Goal: Transaction & Acquisition: Book appointment/travel/reservation

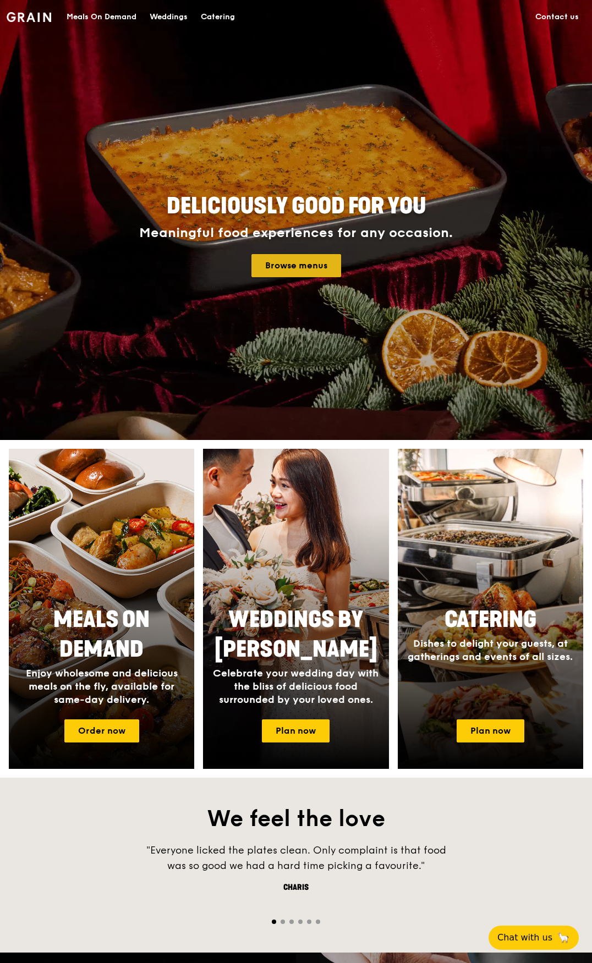
click at [308, 273] on link "Browse menus" at bounding box center [296, 265] width 90 height 23
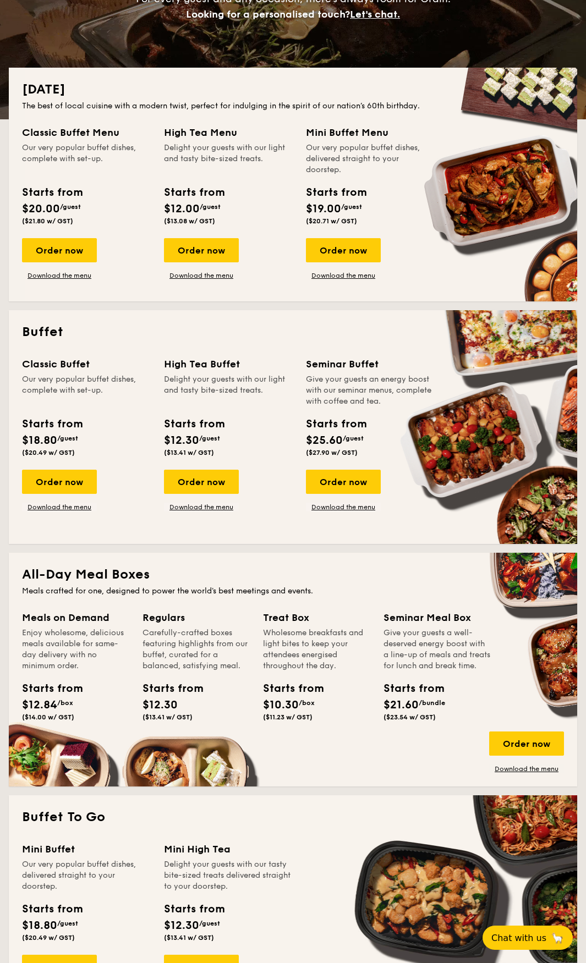
scroll to position [220, 0]
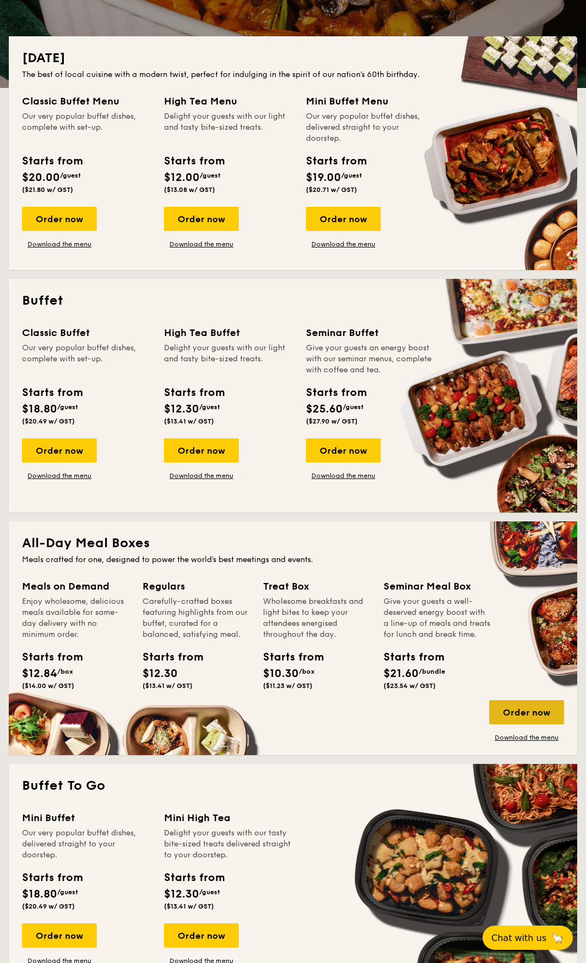
click at [528, 717] on div "Order now" at bounding box center [526, 712] width 75 height 24
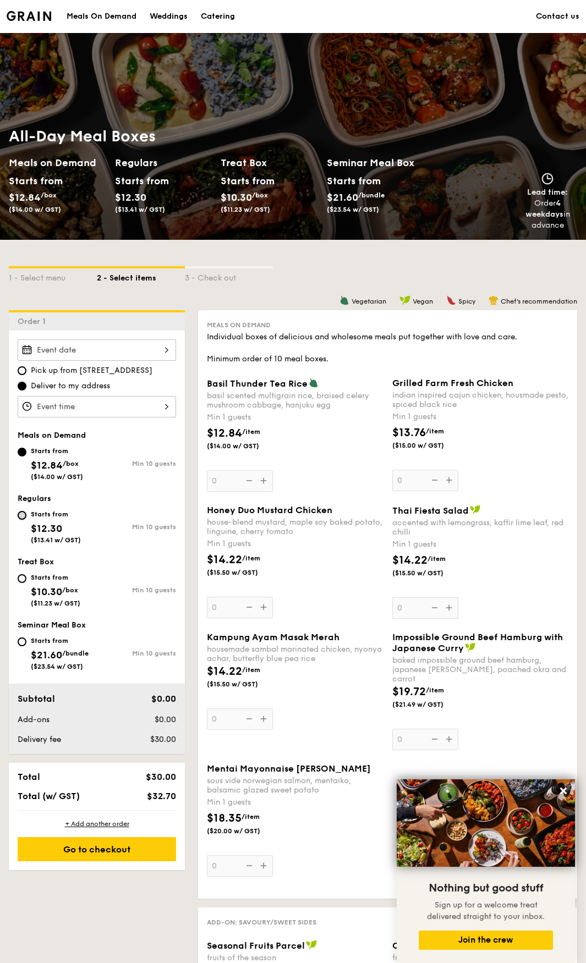
click at [18, 512] on input "Starts from $12.30 ($13.41 w/ GST) Min 10 guests" at bounding box center [22, 515] width 9 height 9
radio input "true"
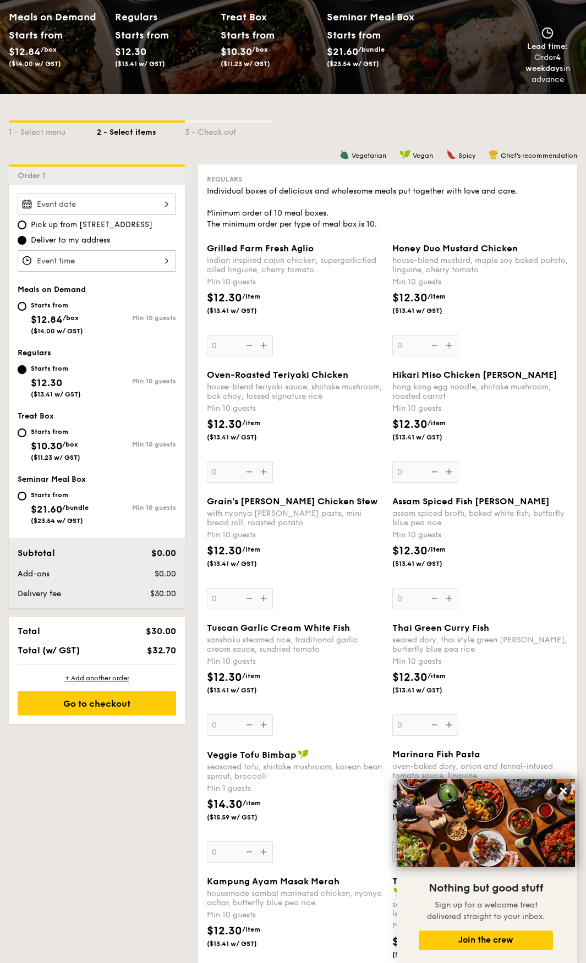
scroll to position [165, 0]
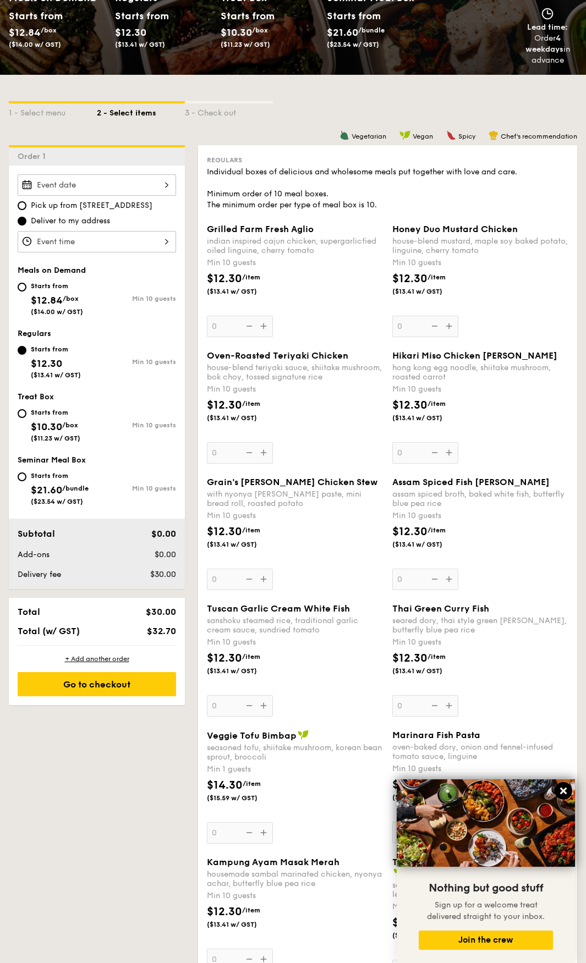
click at [565, 792] on icon at bounding box center [563, 791] width 10 height 10
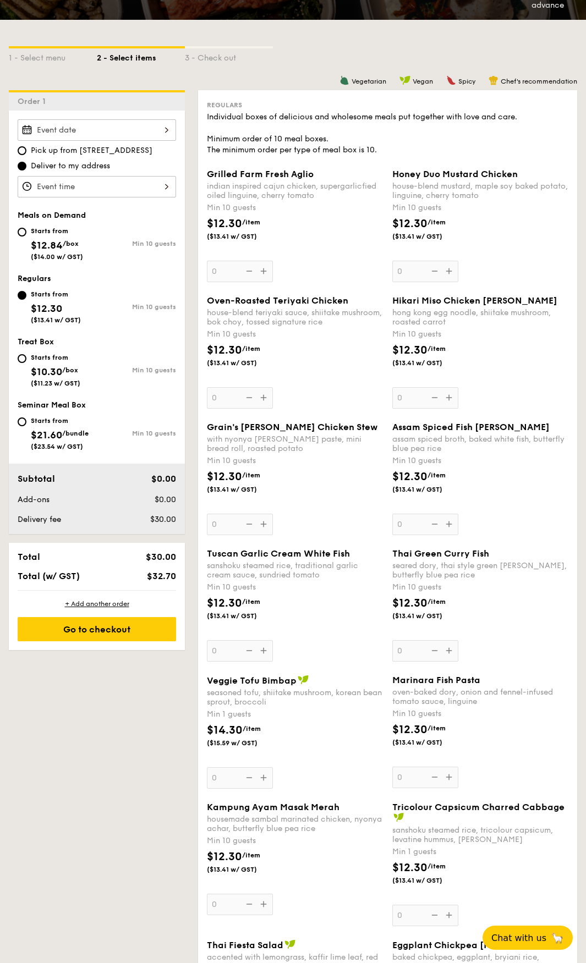
scroll to position [275, 0]
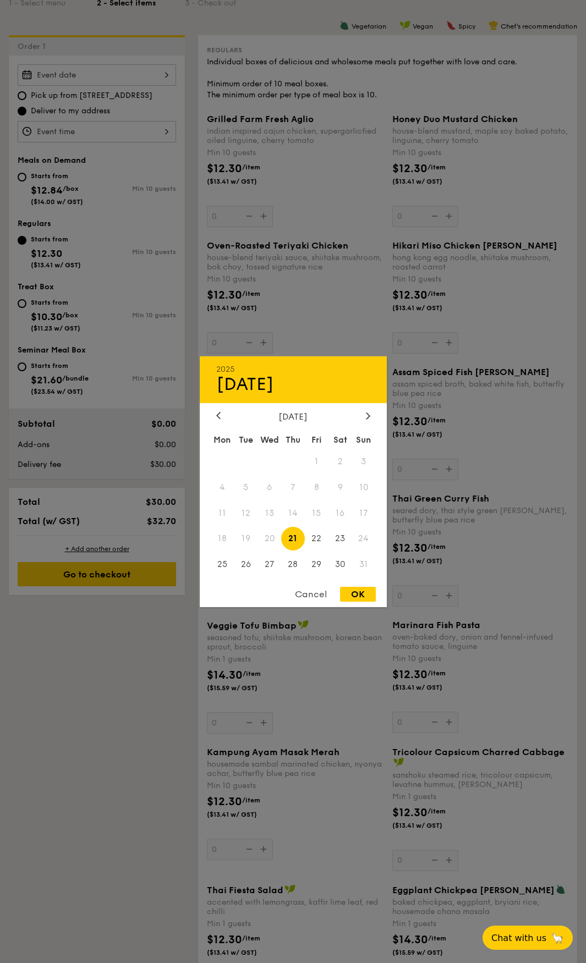
click at [175, 79] on div "2025 Aug 21 August 2025 Mon Tue Wed Thu Fri Sat Sun 1 2 3 4 5 6 7 8 9 10 11 12 …" at bounding box center [97, 74] width 158 height 21
click at [225, 571] on span "25" at bounding box center [223, 565] width 24 height 24
click at [322, 597] on div "Cancel" at bounding box center [311, 594] width 54 height 15
click at [172, 71] on div "2025 Aug 21 August 2025 Mon Tue Wed Thu Fri Sat Sun 1 2 3 4 5 6 7 8 9 10 11 12 …" at bounding box center [97, 74] width 158 height 21
click at [236, 413] on div "August 2025" at bounding box center [293, 416] width 154 height 10
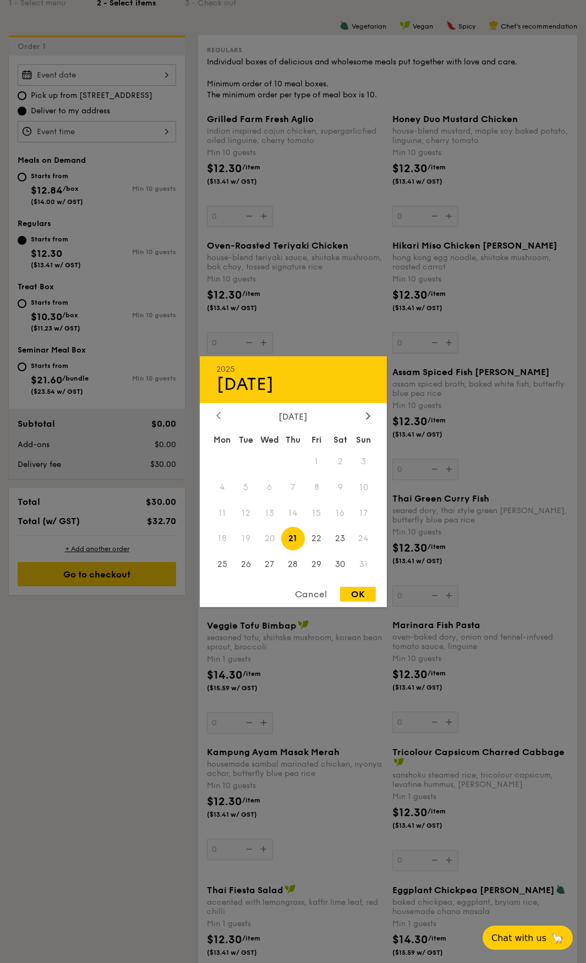
click at [219, 421] on div at bounding box center [218, 416] width 10 height 10
click at [372, 417] on div at bounding box center [368, 416] width 10 height 10
click at [95, 659] on div at bounding box center [293, 481] width 586 height 963
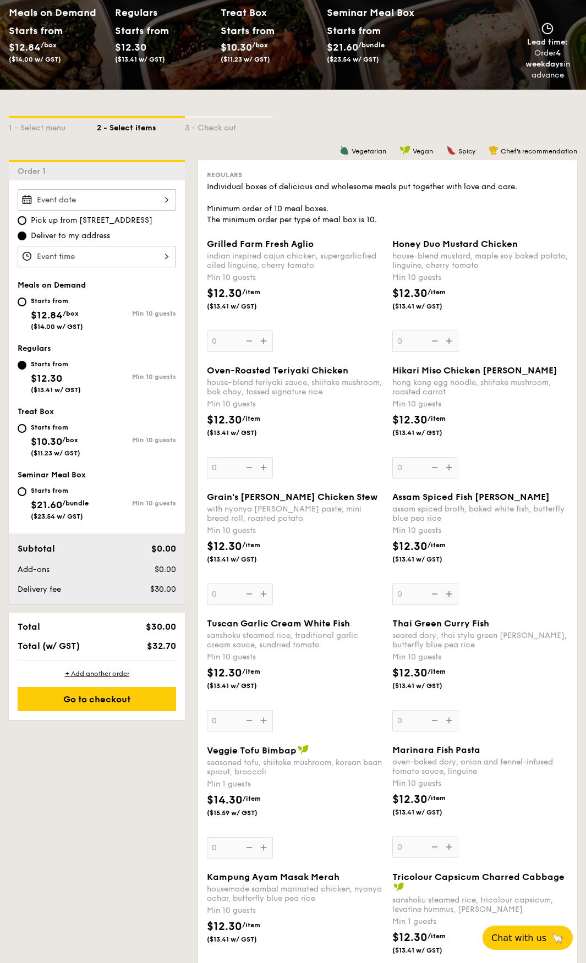
scroll to position [0, 0]
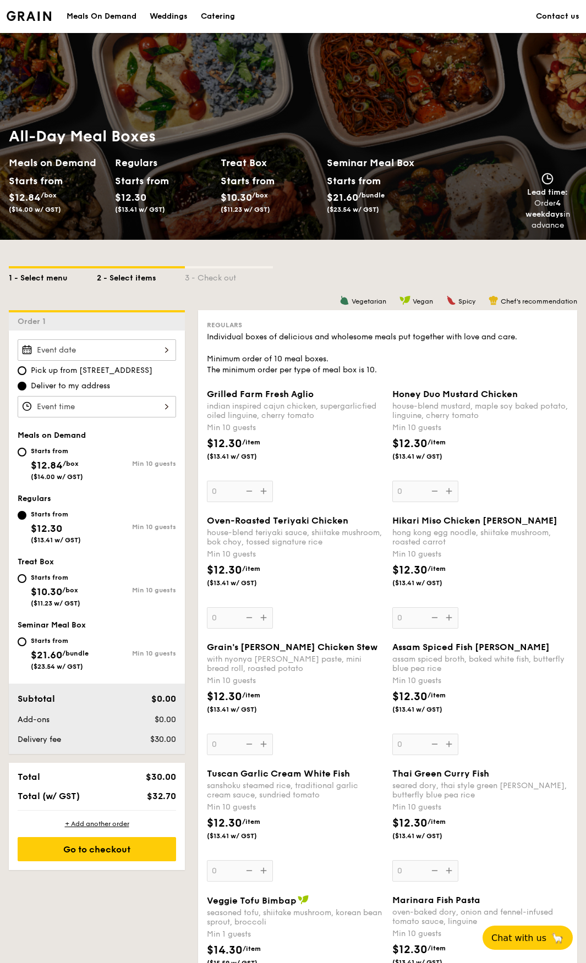
click at [58, 282] on div "1 - Select menu" at bounding box center [53, 275] width 88 height 15
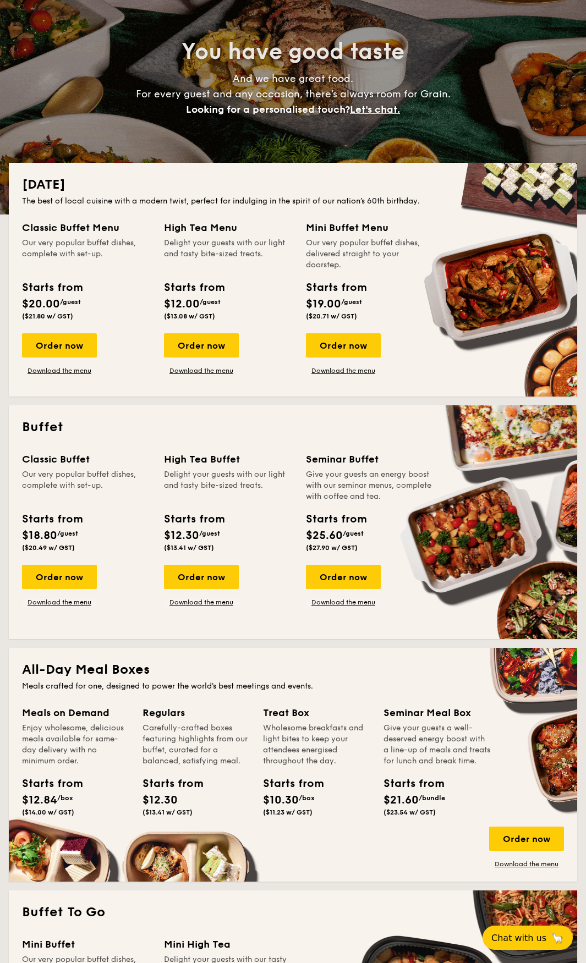
scroll to position [165, 0]
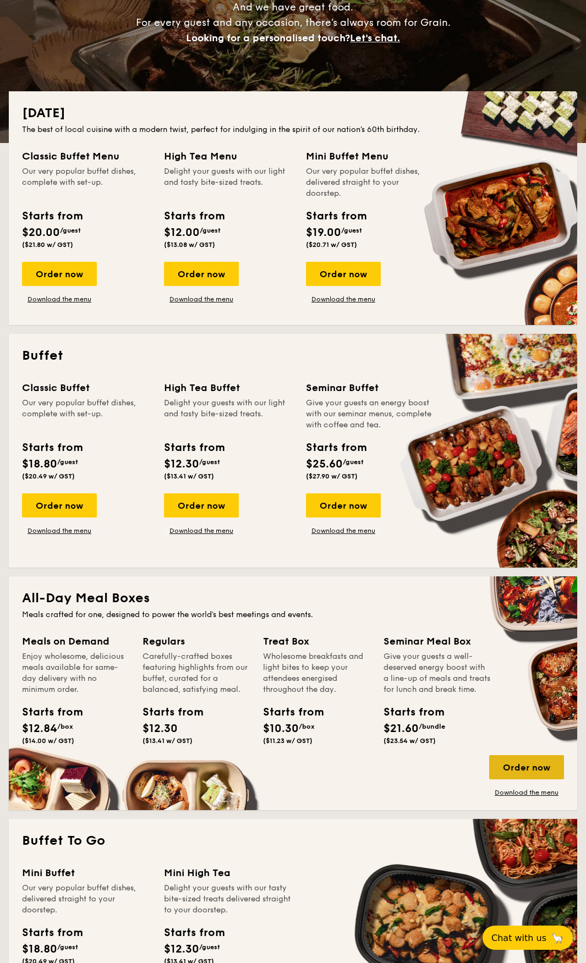
click at [535, 763] on div "Order now" at bounding box center [526, 767] width 75 height 24
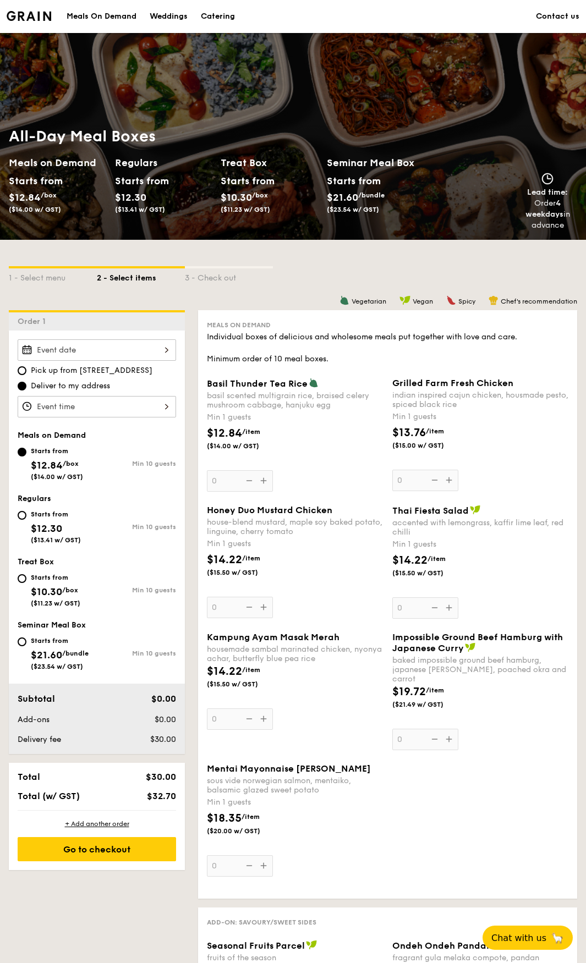
click at [168, 346] on div at bounding box center [97, 349] width 158 height 21
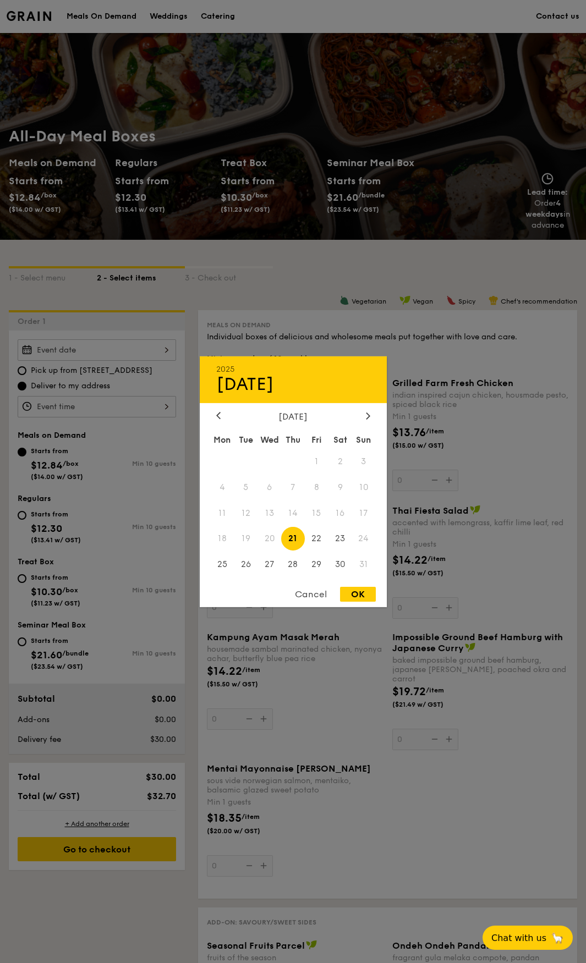
click at [86, 340] on div at bounding box center [293, 481] width 586 height 963
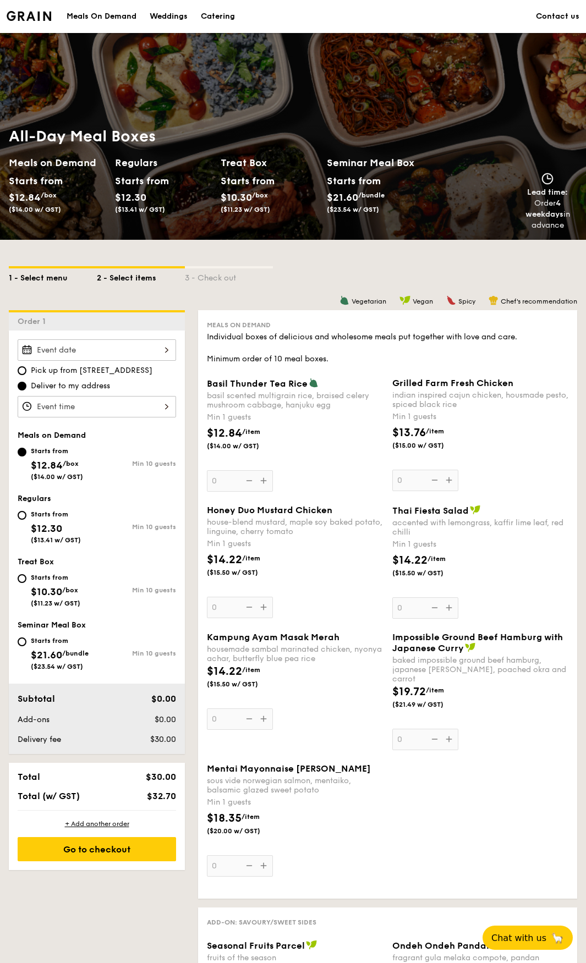
click at [40, 273] on div "1 - Select menu" at bounding box center [53, 275] width 88 height 15
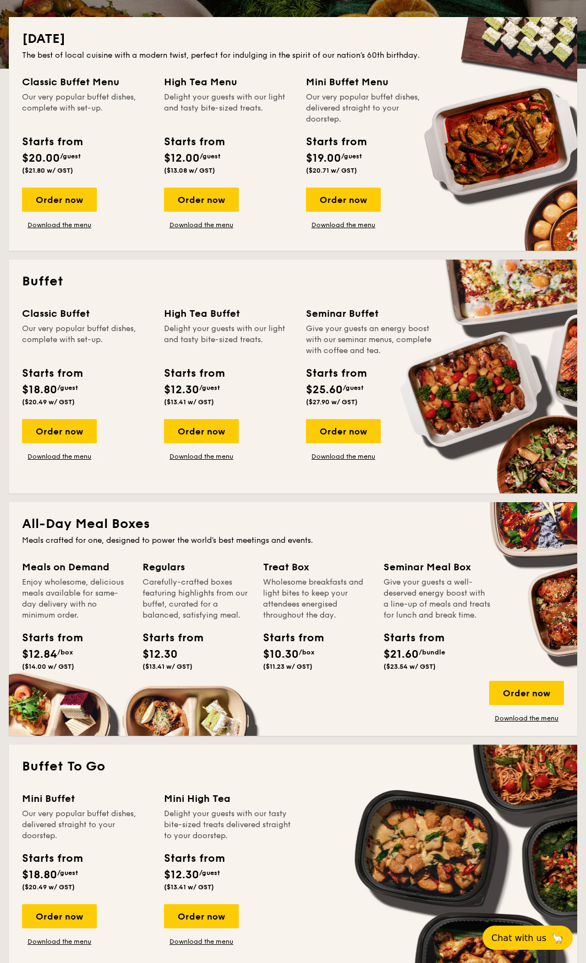
scroll to position [275, 0]
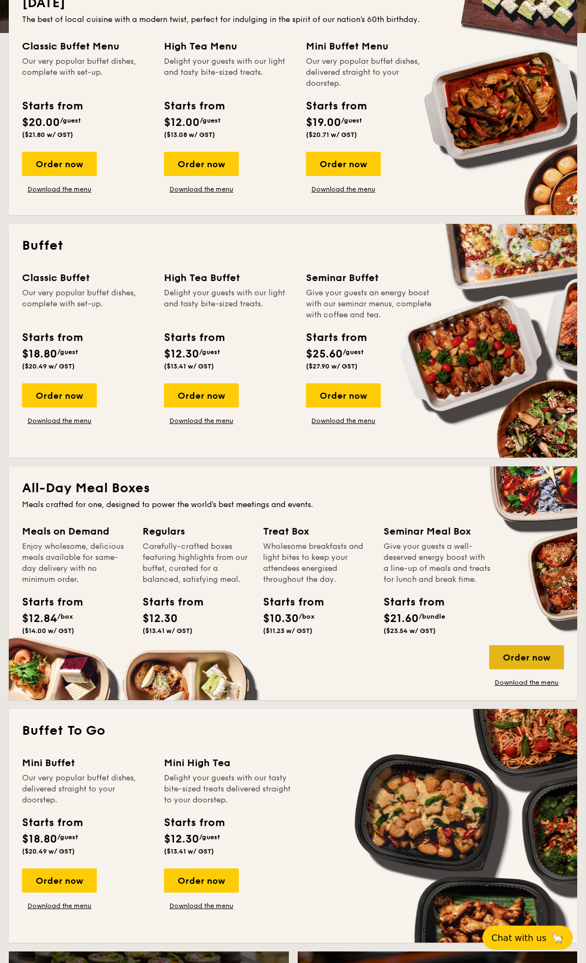
click at [542, 665] on div "Order now" at bounding box center [526, 657] width 75 height 24
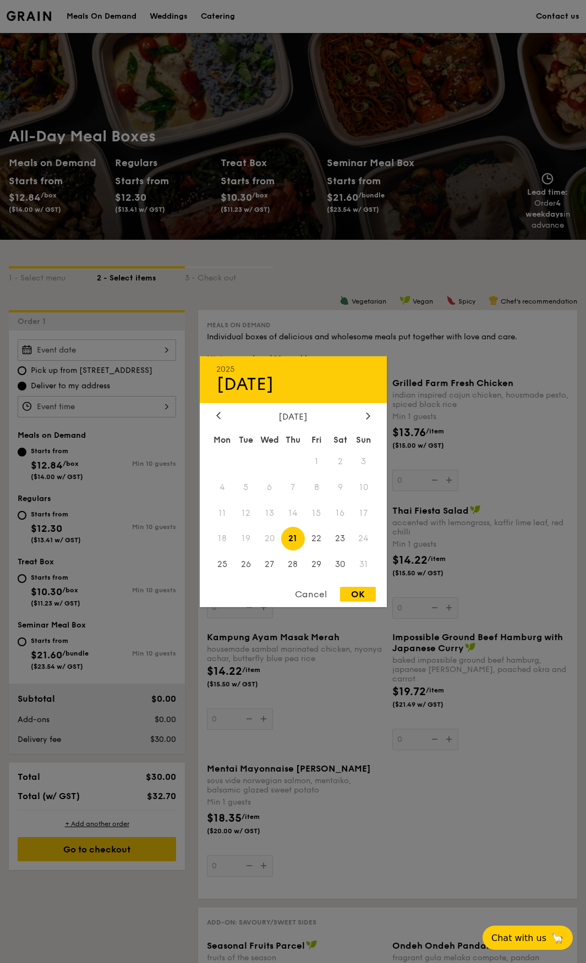
click at [170, 348] on div "2025 Aug 21 August 2025 Mon Tue Wed Thu Fri Sat Sun 1 2 3 4 5 6 7 8 9 10 11 12 …" at bounding box center [97, 349] width 158 height 21
click at [167, 313] on div at bounding box center [293, 481] width 586 height 963
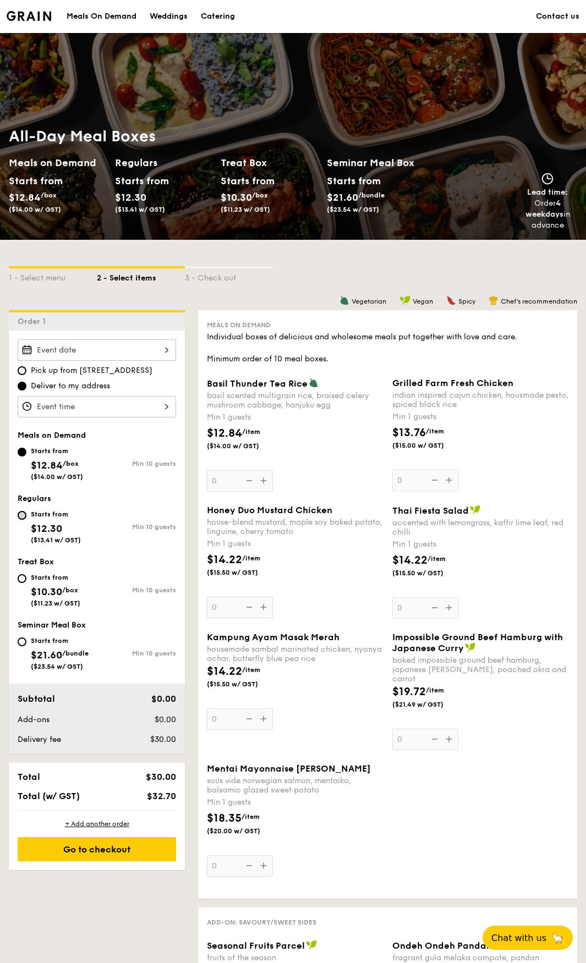
click at [19, 515] on input "Starts from $12.30 ($13.41 w/ GST) Min 10 guests" at bounding box center [22, 515] width 9 height 9
radio input "true"
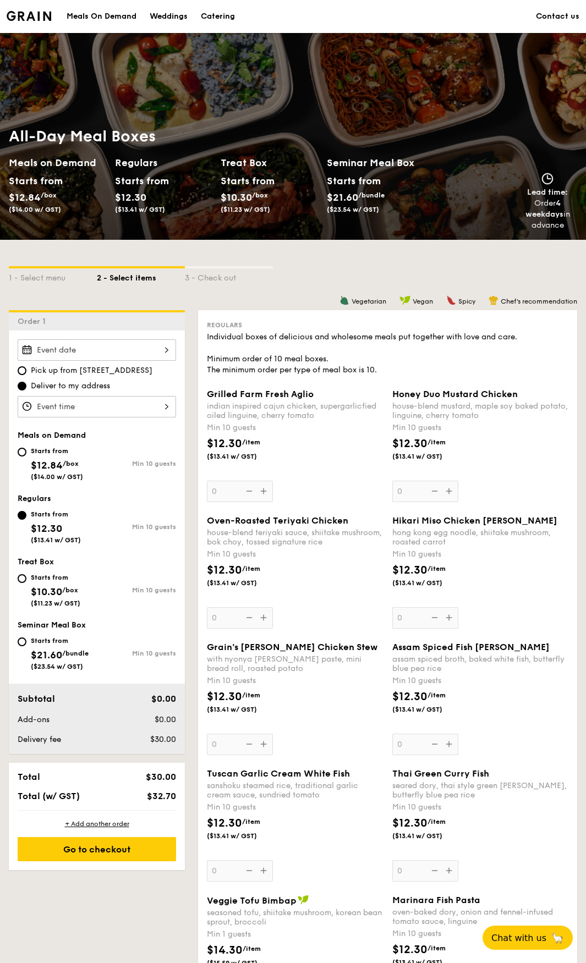
click at [155, 356] on div at bounding box center [97, 349] width 158 height 21
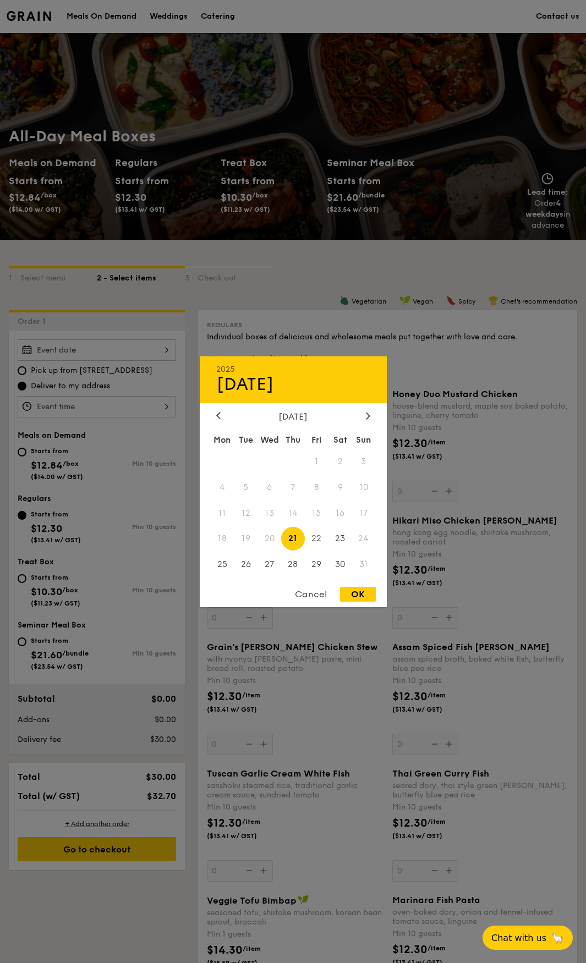
click at [161, 354] on div at bounding box center [293, 481] width 586 height 963
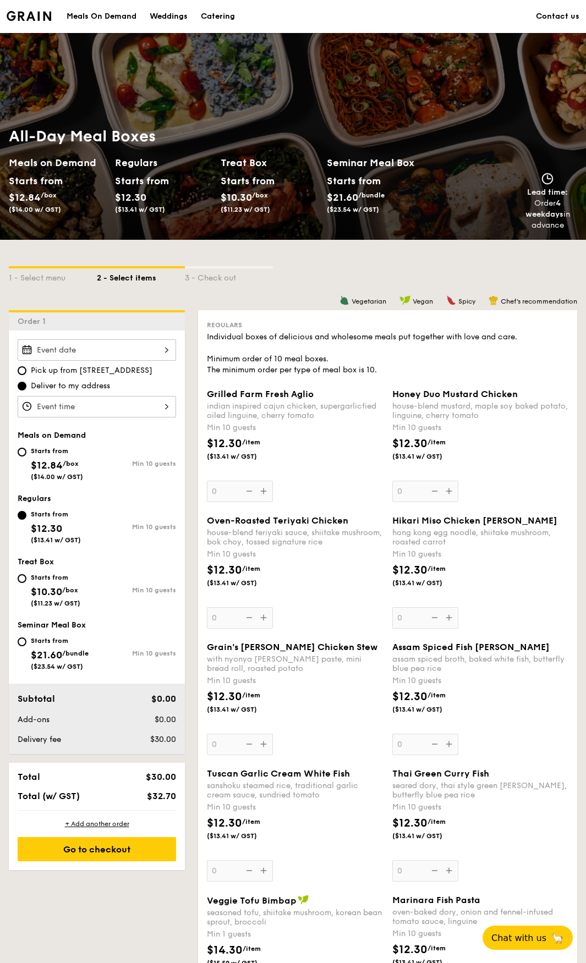
click at [166, 347] on div at bounding box center [97, 349] width 158 height 21
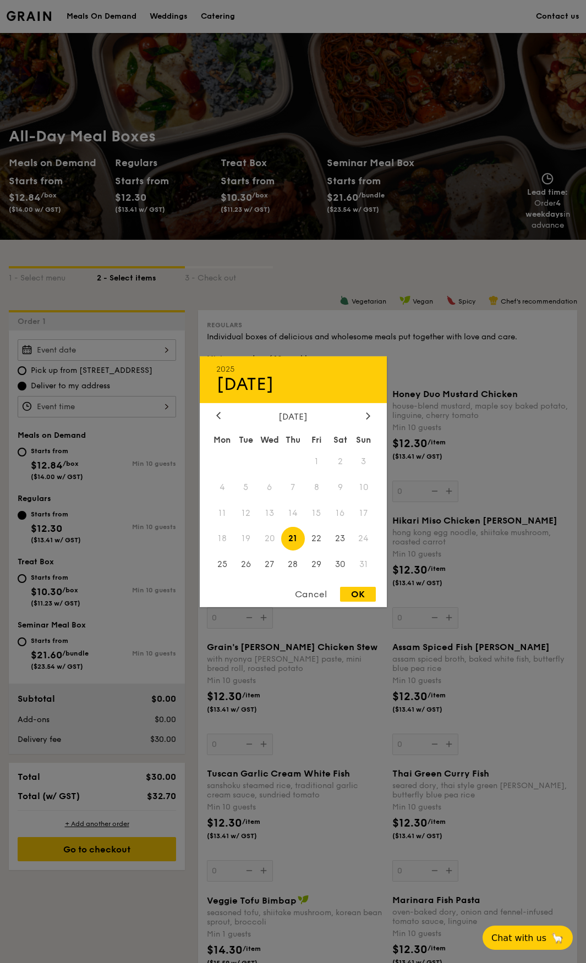
click at [354, 589] on div "OK" at bounding box center [358, 594] width 36 height 15
type input "Aug 21, 2025"
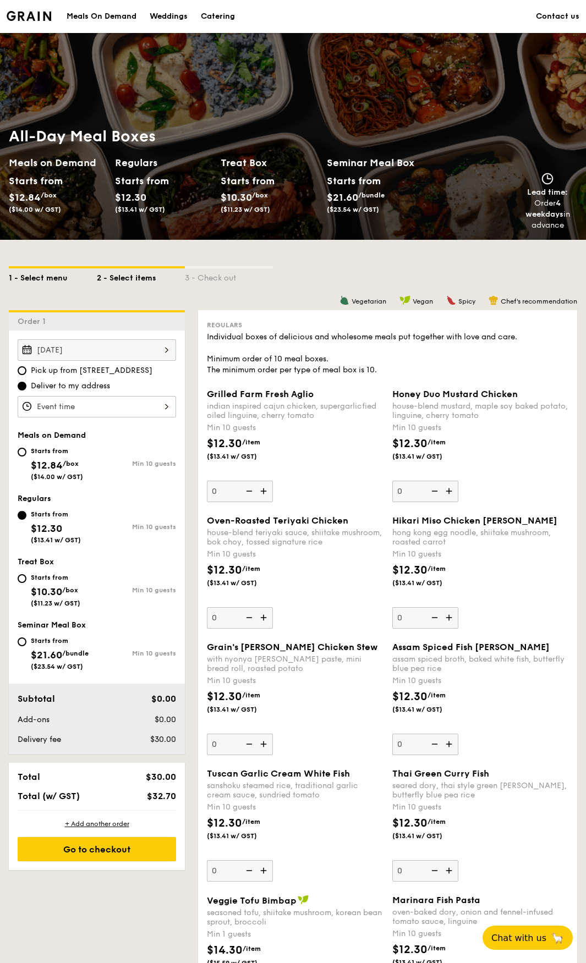
click at [16, 277] on div "1 - Select menu" at bounding box center [53, 275] width 88 height 15
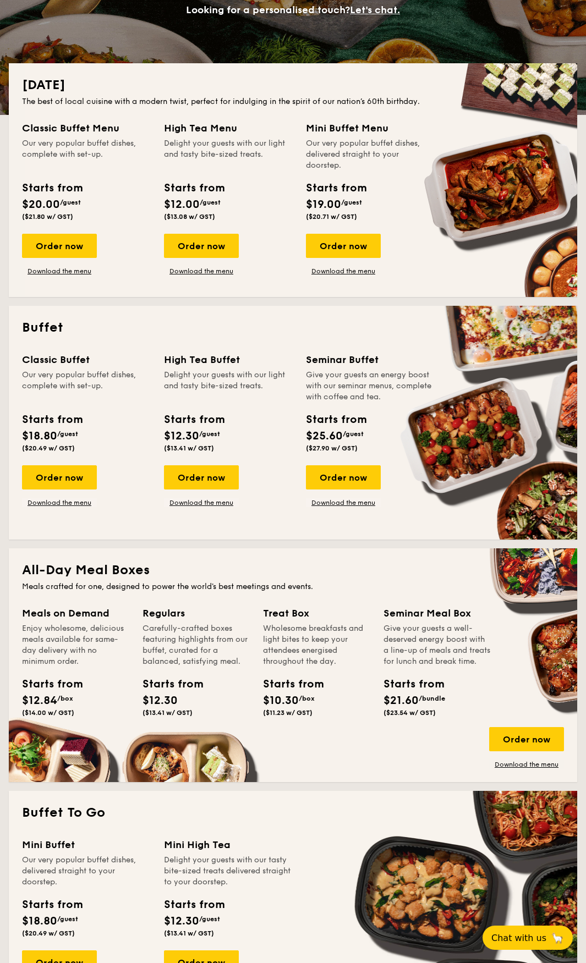
scroll to position [330, 0]
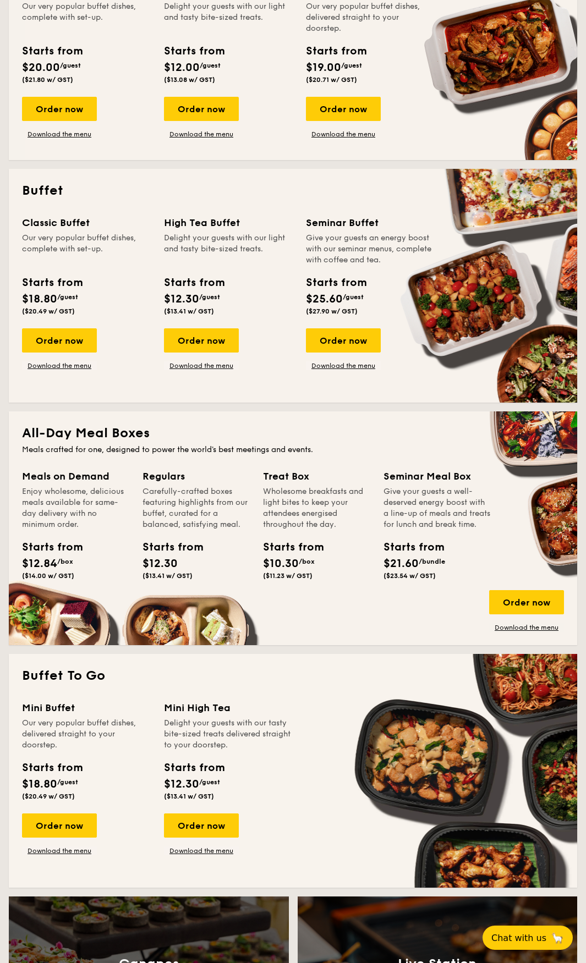
drag, startPoint x: 68, startPoint y: 820, endPoint x: 82, endPoint y: 808, distance: 18.3
click at [68, 820] on div "Order now" at bounding box center [59, 825] width 75 height 24
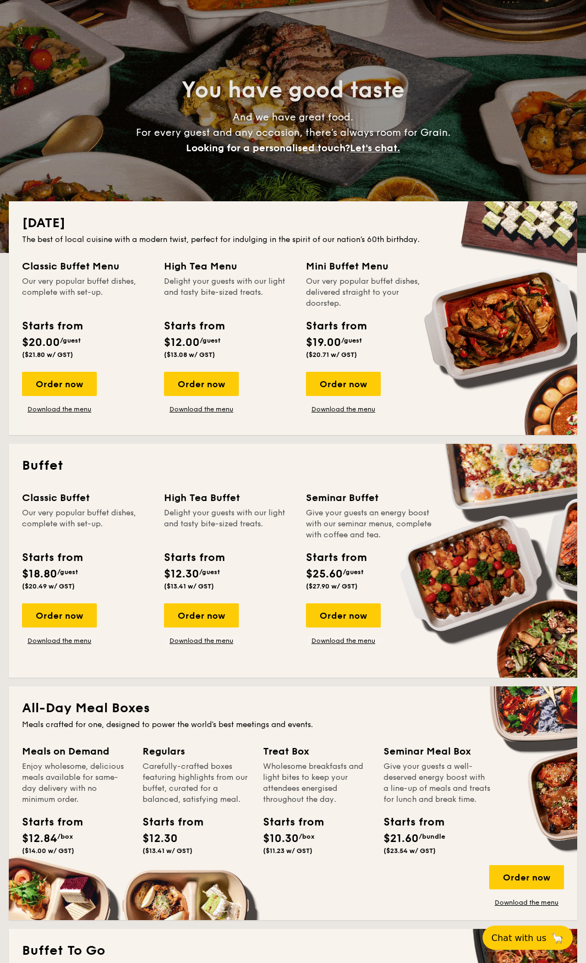
scroll to position [220, 0]
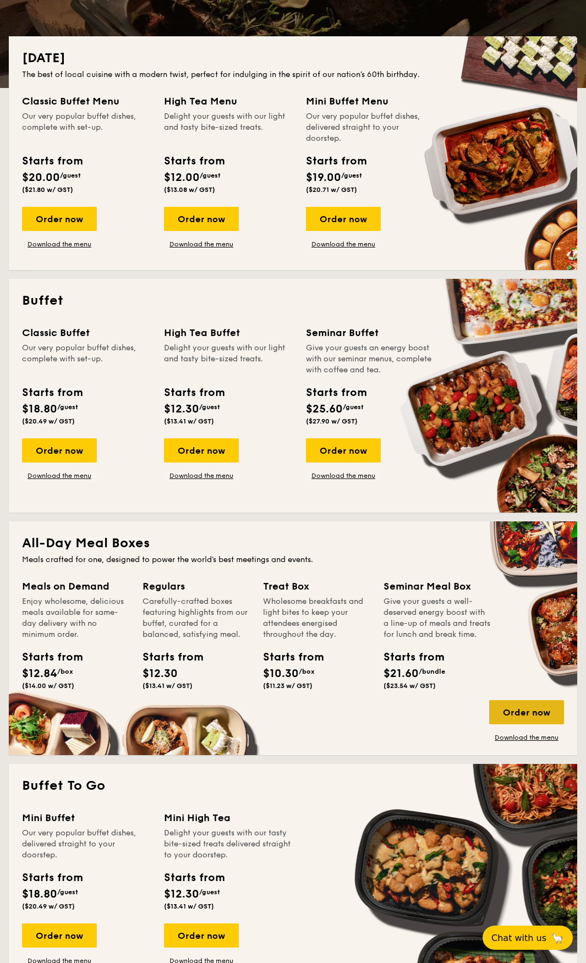
click at [510, 713] on div "Order now" at bounding box center [526, 712] width 75 height 24
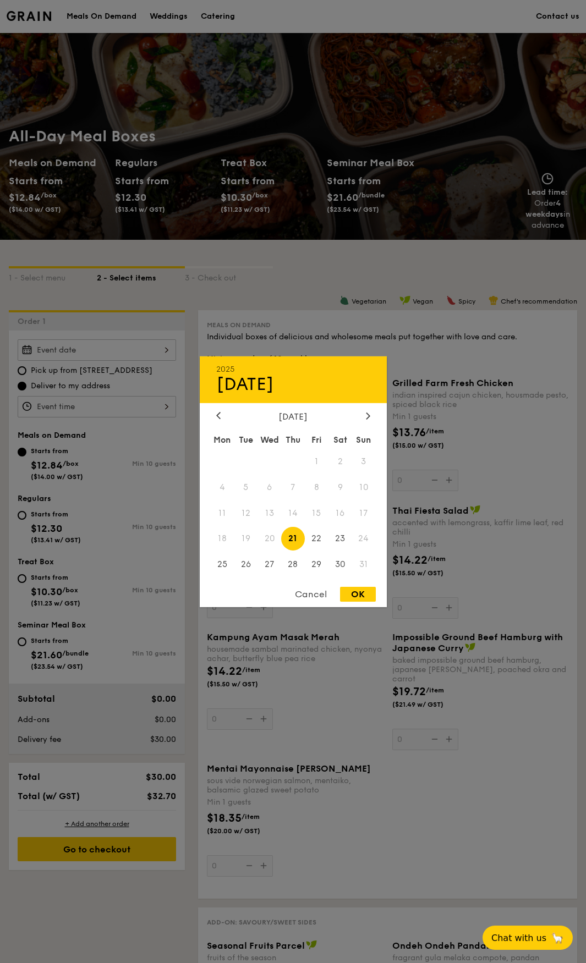
click at [162, 351] on div "2025 Aug 21 August 2025 Mon Tue Wed Thu Fri Sat Sun 1 2 3 4 5 6 7 8 9 10 11 12 …" at bounding box center [97, 349] width 158 height 21
click at [216, 536] on span "18" at bounding box center [223, 539] width 24 height 24
click at [227, 534] on span "18" at bounding box center [223, 539] width 24 height 24
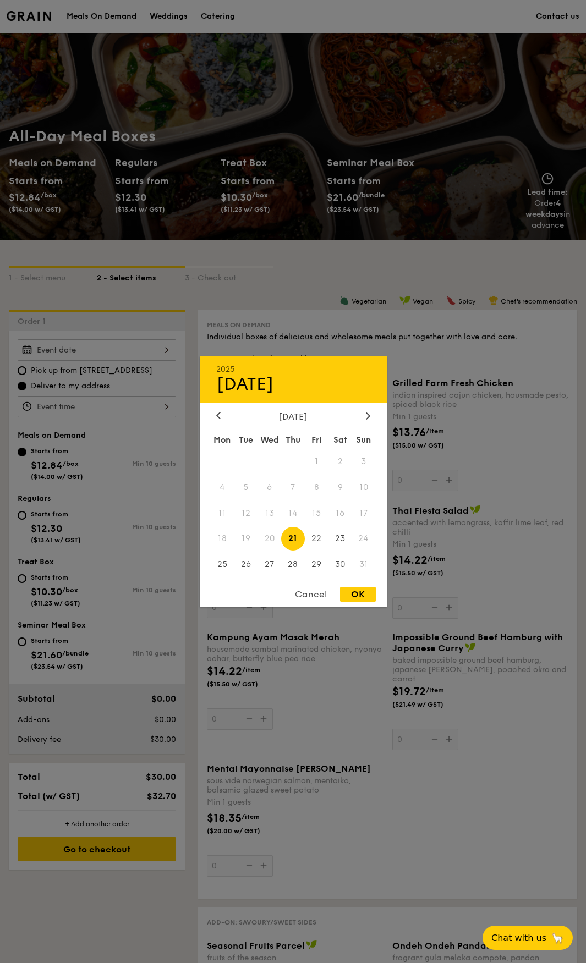
click at [355, 598] on div "OK" at bounding box center [358, 594] width 36 height 15
type input "Aug 21, 2025"
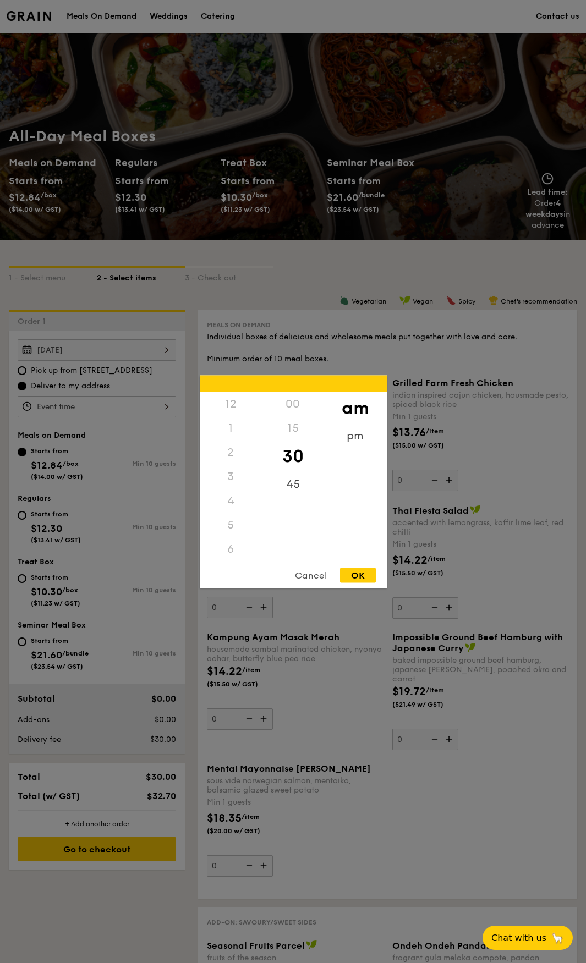
click at [164, 411] on div "12 1 2 3 4 5 6 7 8 9 10 11 00 15 30 45 am pm Cancel OK" at bounding box center [97, 406] width 158 height 21
click at [164, 411] on div at bounding box center [293, 481] width 586 height 963
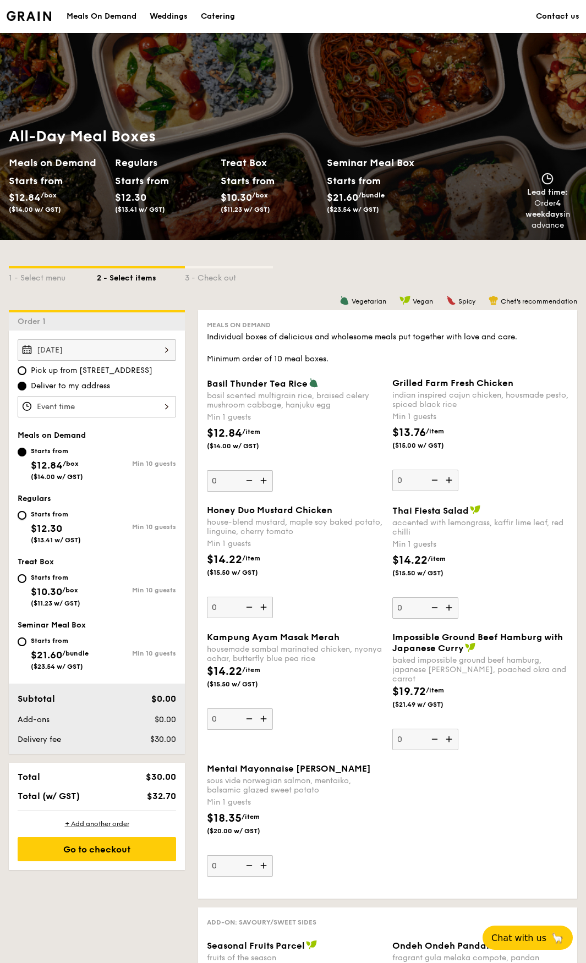
drag, startPoint x: 25, startPoint y: 514, endPoint x: 50, endPoint y: 548, distance: 42.1
click at [25, 514] on input "Starts from $12.30 ($13.41 w/ GST) Min 10 guests" at bounding box center [22, 515] width 9 height 9
radio input "true"
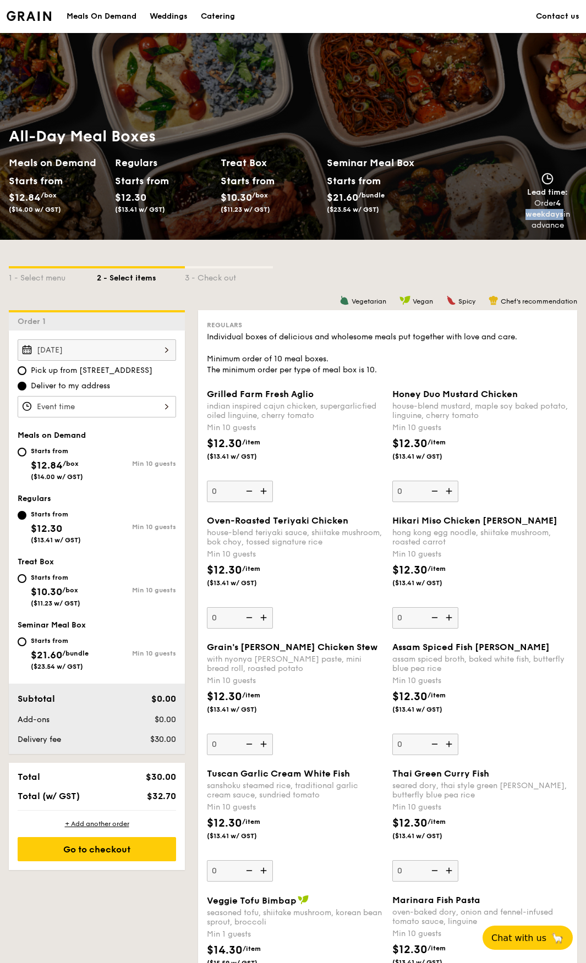
drag, startPoint x: 522, startPoint y: 218, endPoint x: 562, endPoint y: 218, distance: 40.7
click at [562, 218] on div "Order 4 weekdays in advance" at bounding box center [548, 214] width 68 height 33
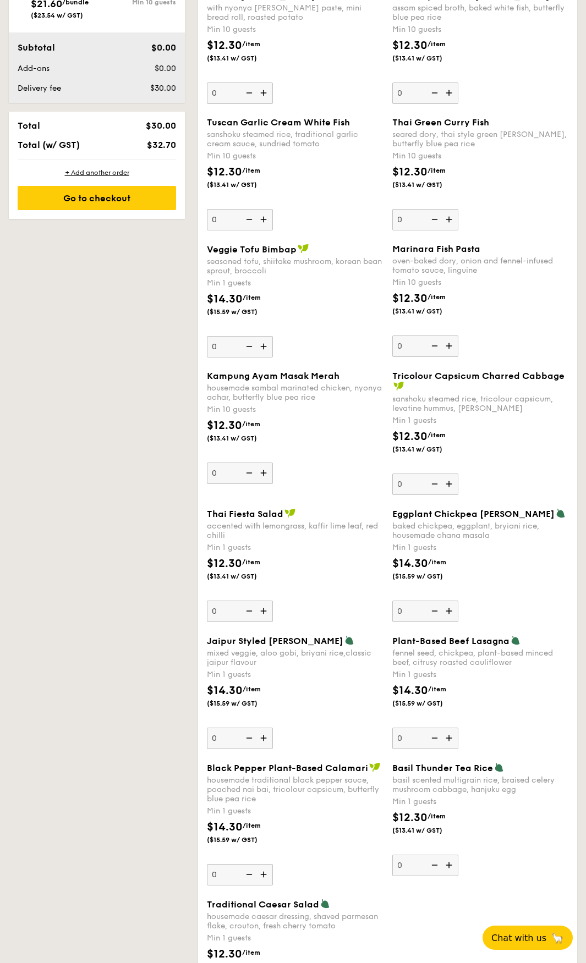
scroll to position [770, 0]
